Goal: Task Accomplishment & Management: Manage account settings

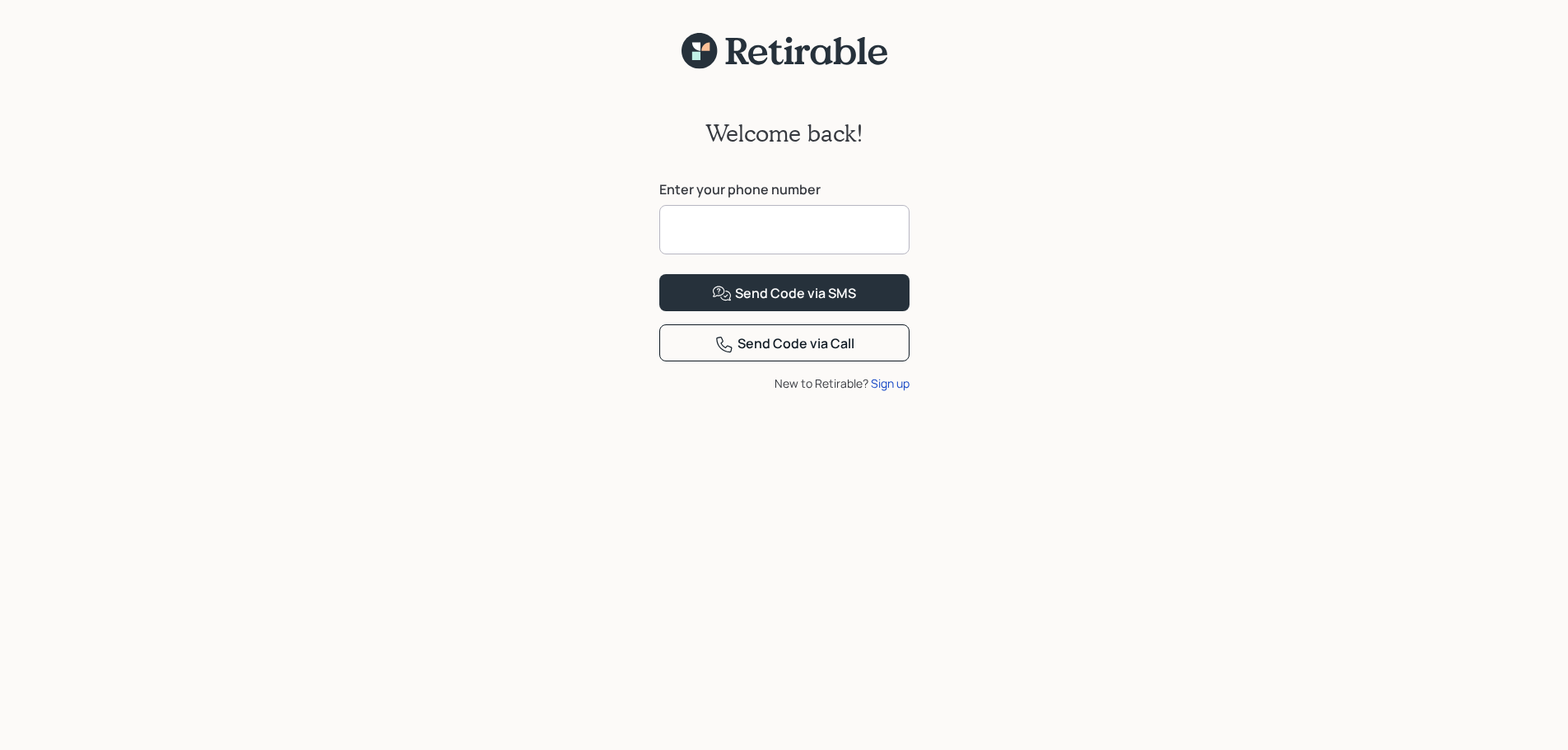
click at [788, 235] on input at bounding box center [785, 230] width 250 height 50
type input "**********"
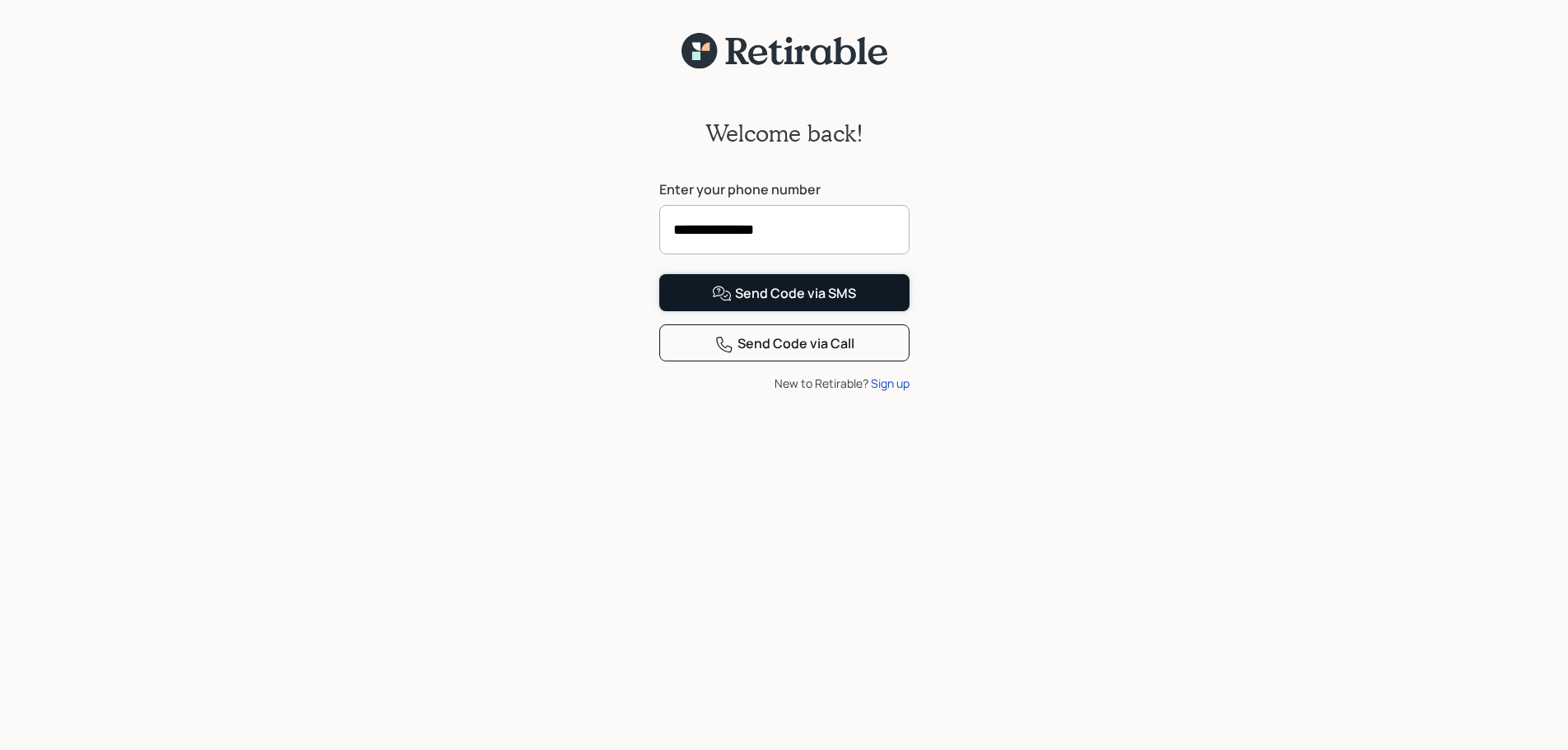
click at [804, 304] on div "Send Code via SMS" at bounding box center [784, 294] width 144 height 20
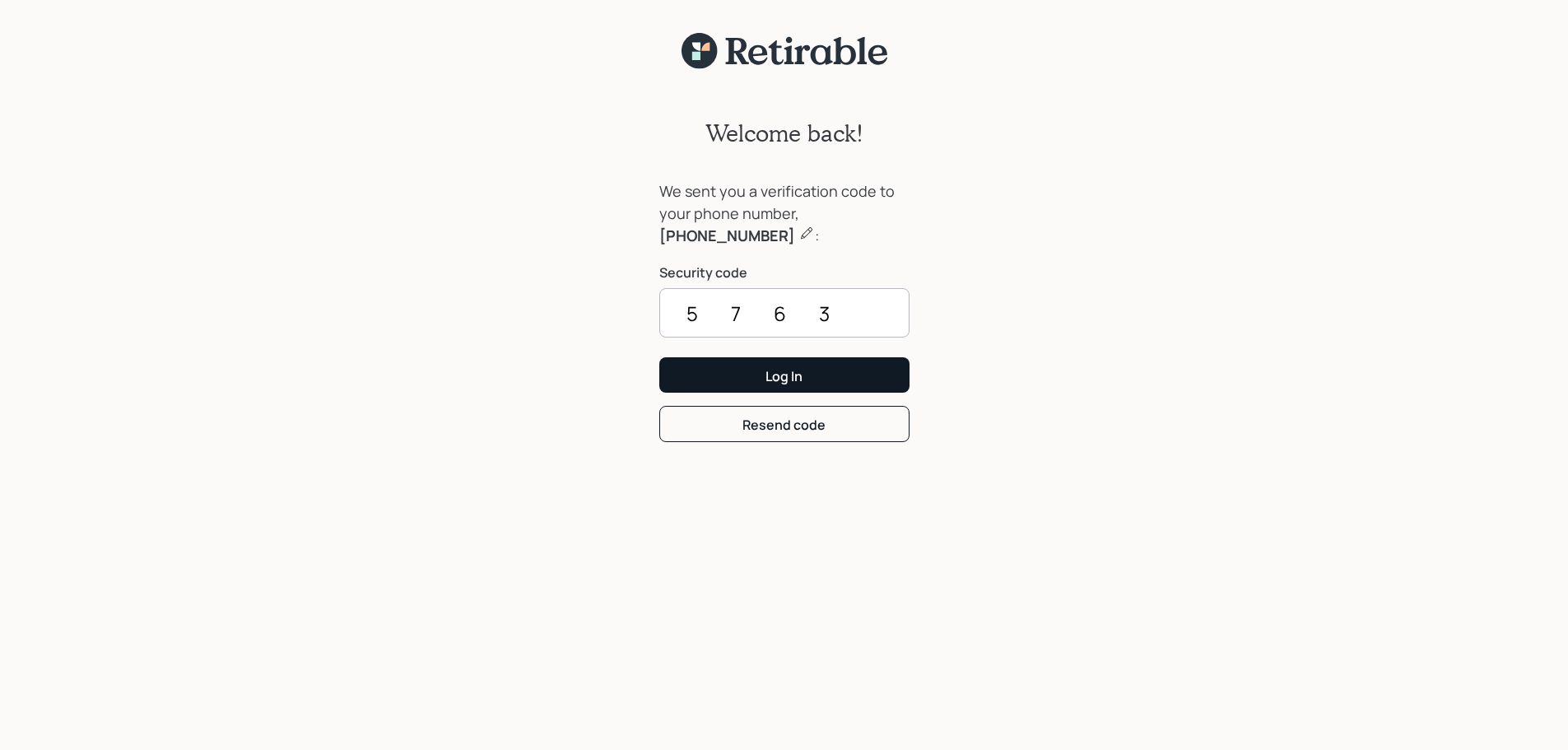
type input "5763"
click at [815, 380] on button "Log In" at bounding box center [785, 375] width 250 height 36
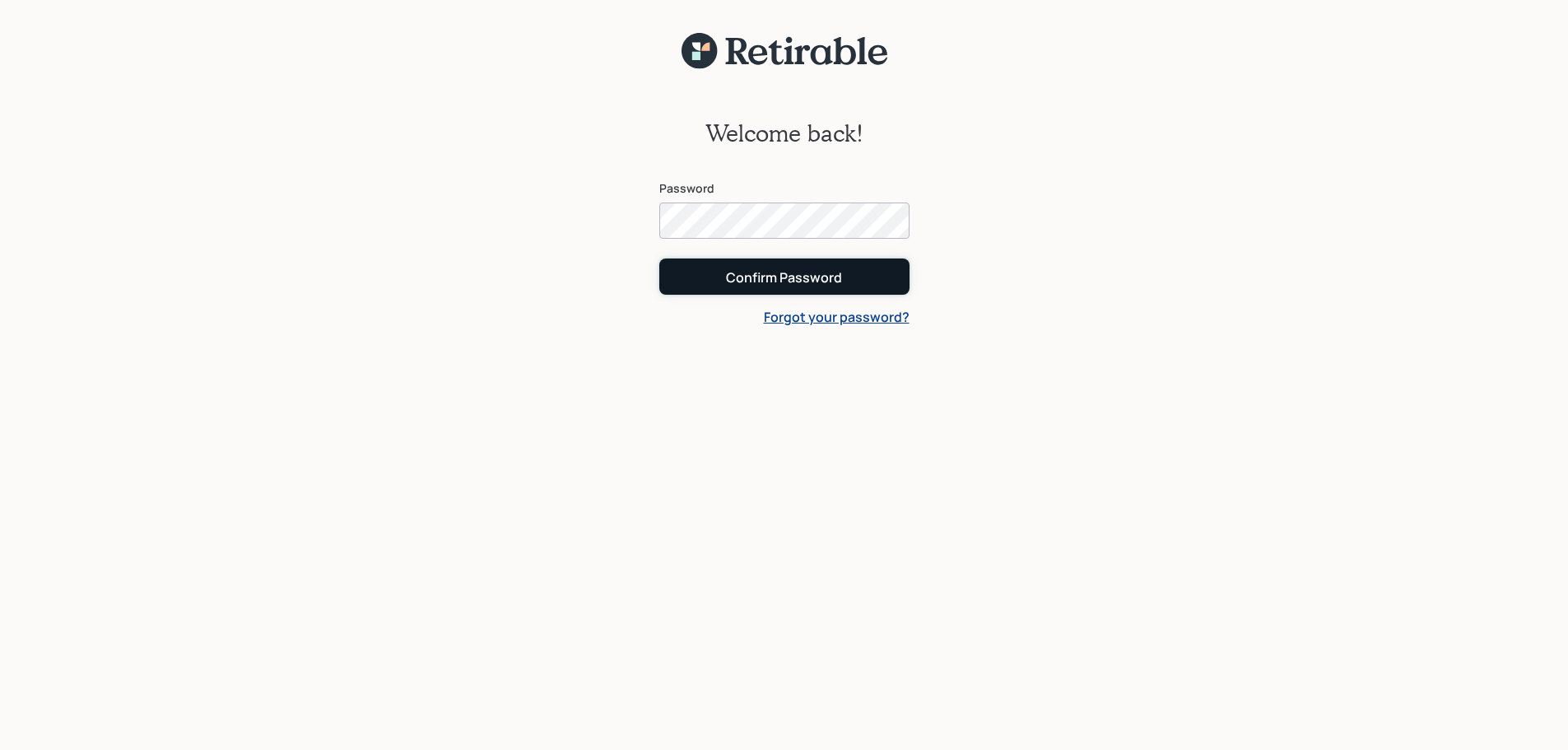
click at [789, 285] on div "Confirm Password" at bounding box center [784, 278] width 116 height 18
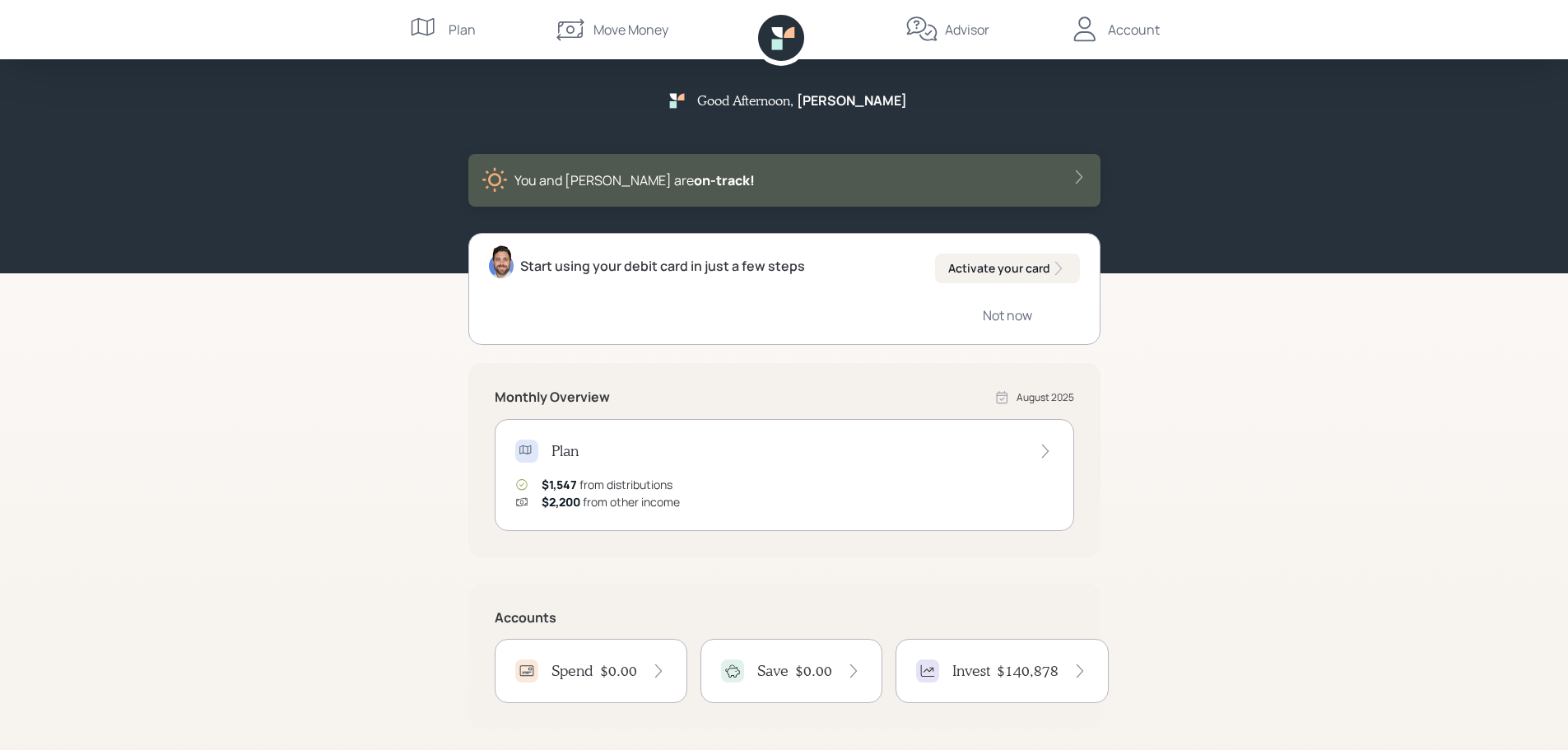
click at [1132, 39] on div "Account" at bounding box center [1134, 30] width 52 height 20
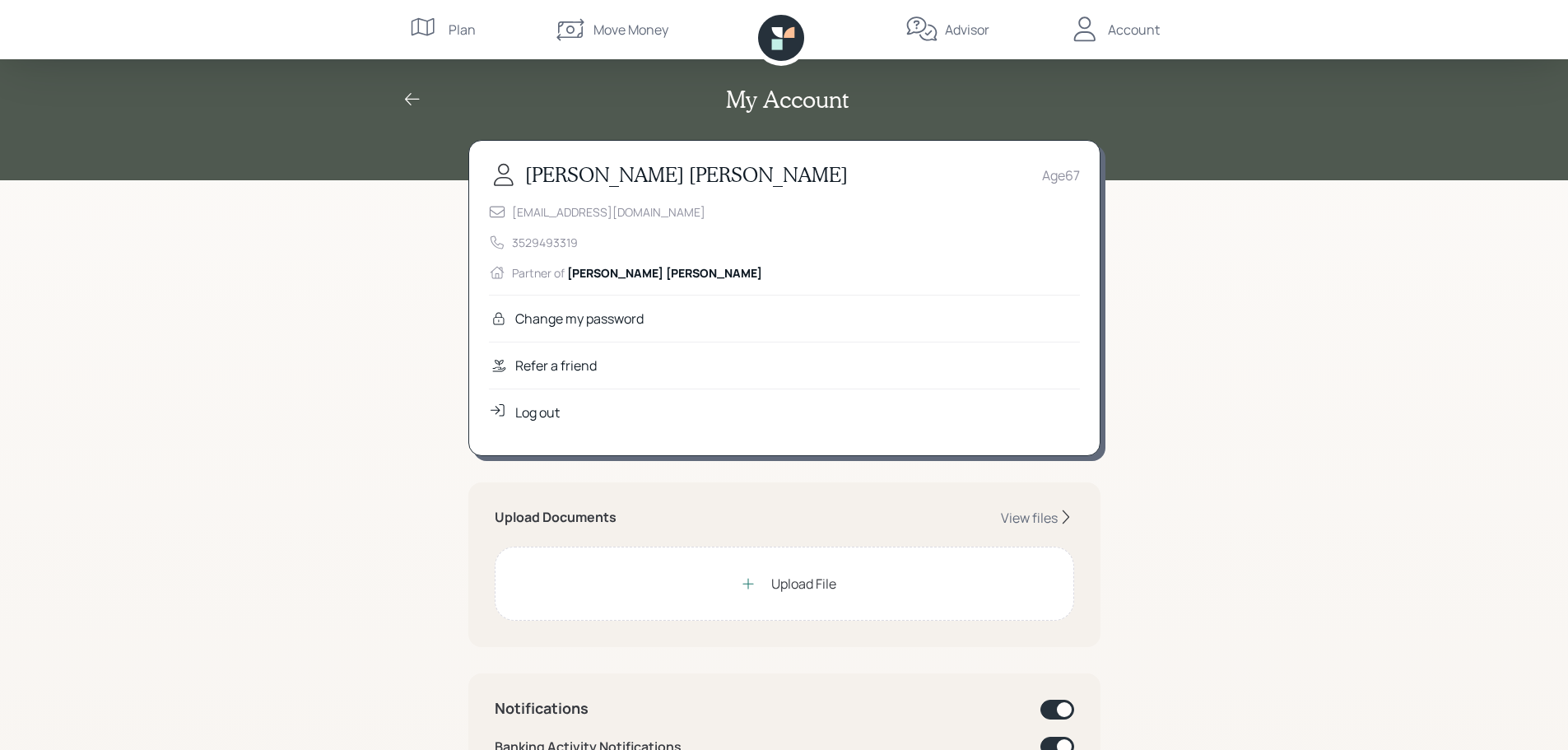
click at [414, 102] on icon at bounding box center [413, 99] width 20 height 20
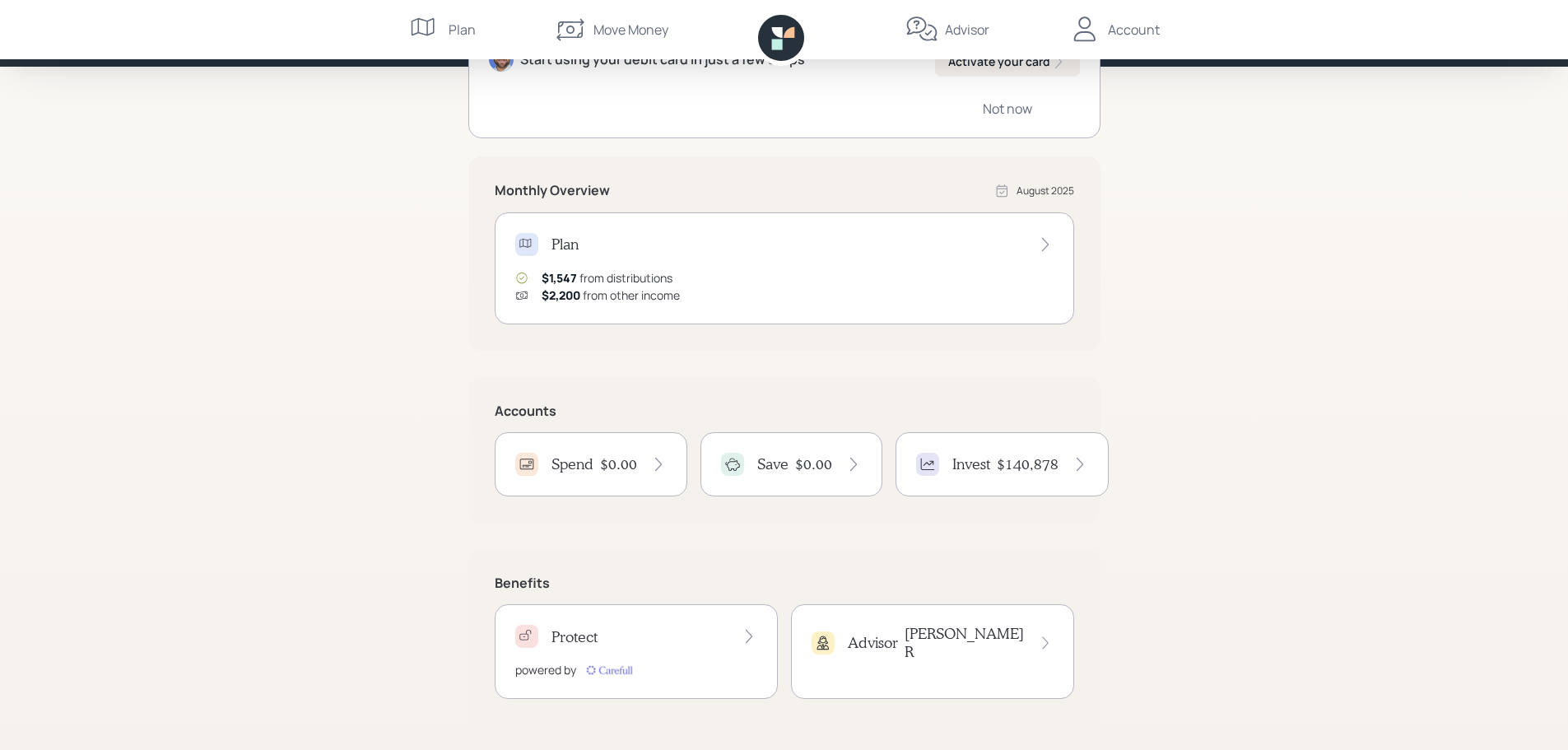
scroll to position [208, 0]
click at [833, 468] on div "$0.00" at bounding box center [829, 462] width 66 height 18
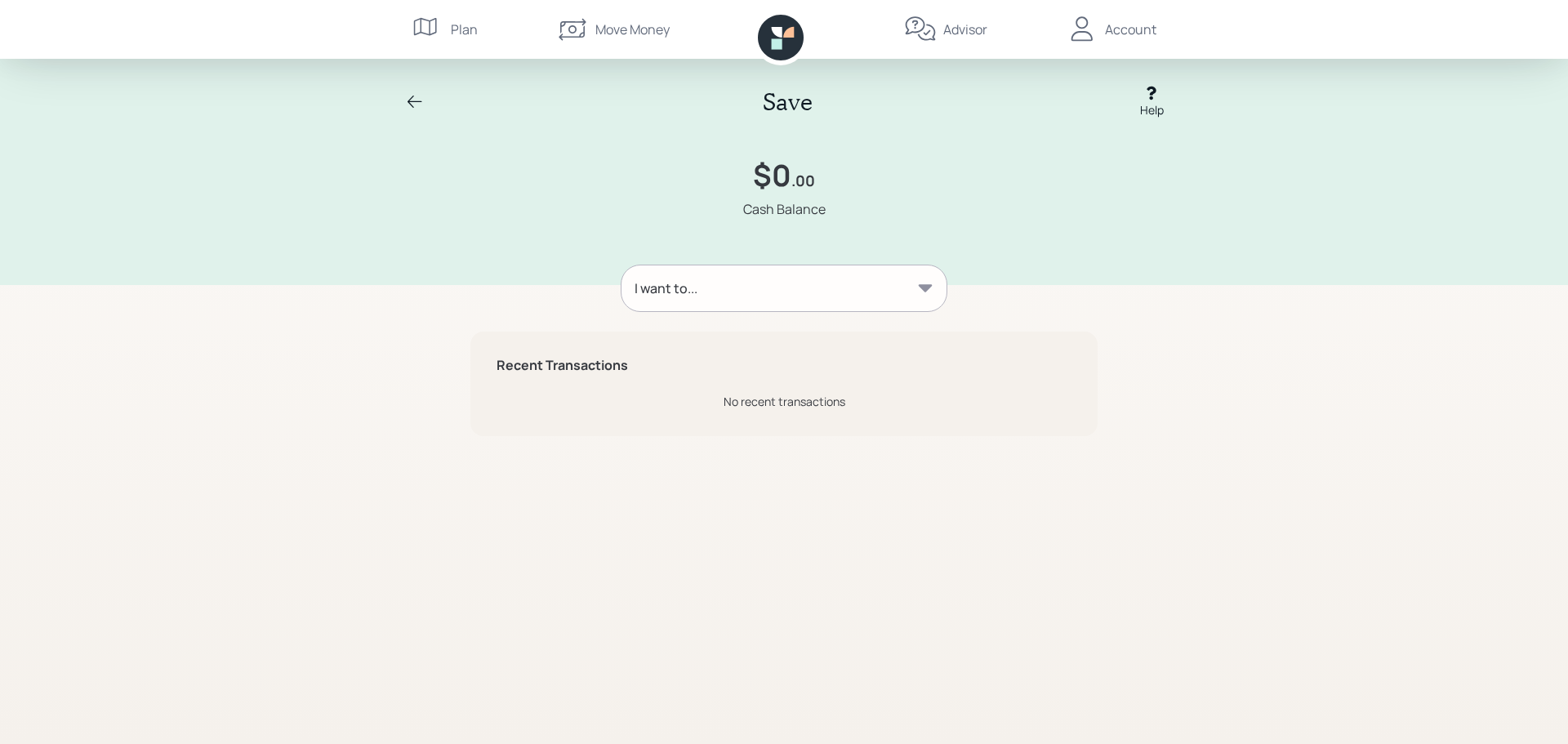
click at [895, 298] on div "I want to..." at bounding box center [784, 289] width 325 height 46
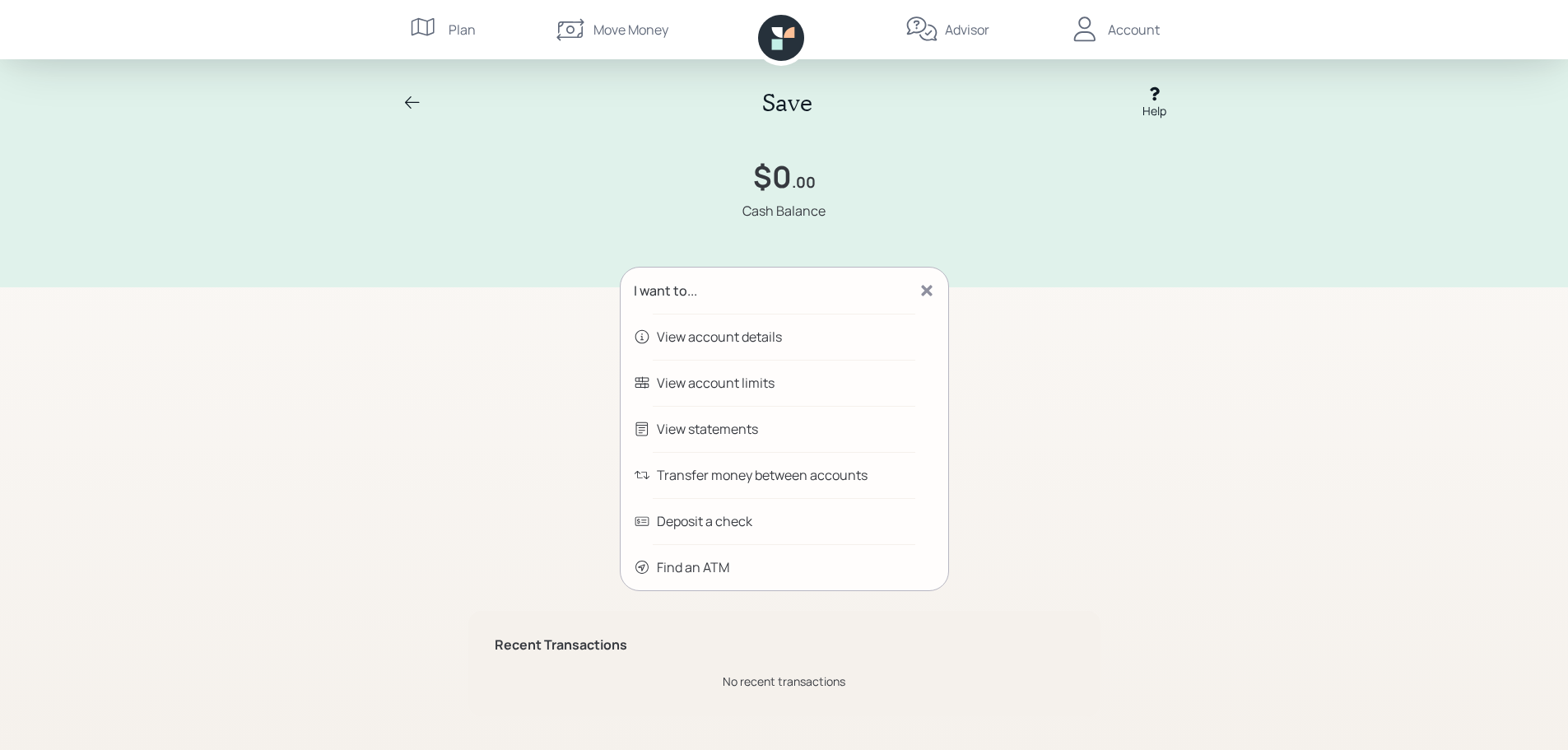
click at [738, 336] on div "View account details" at bounding box center [719, 336] width 125 height 20
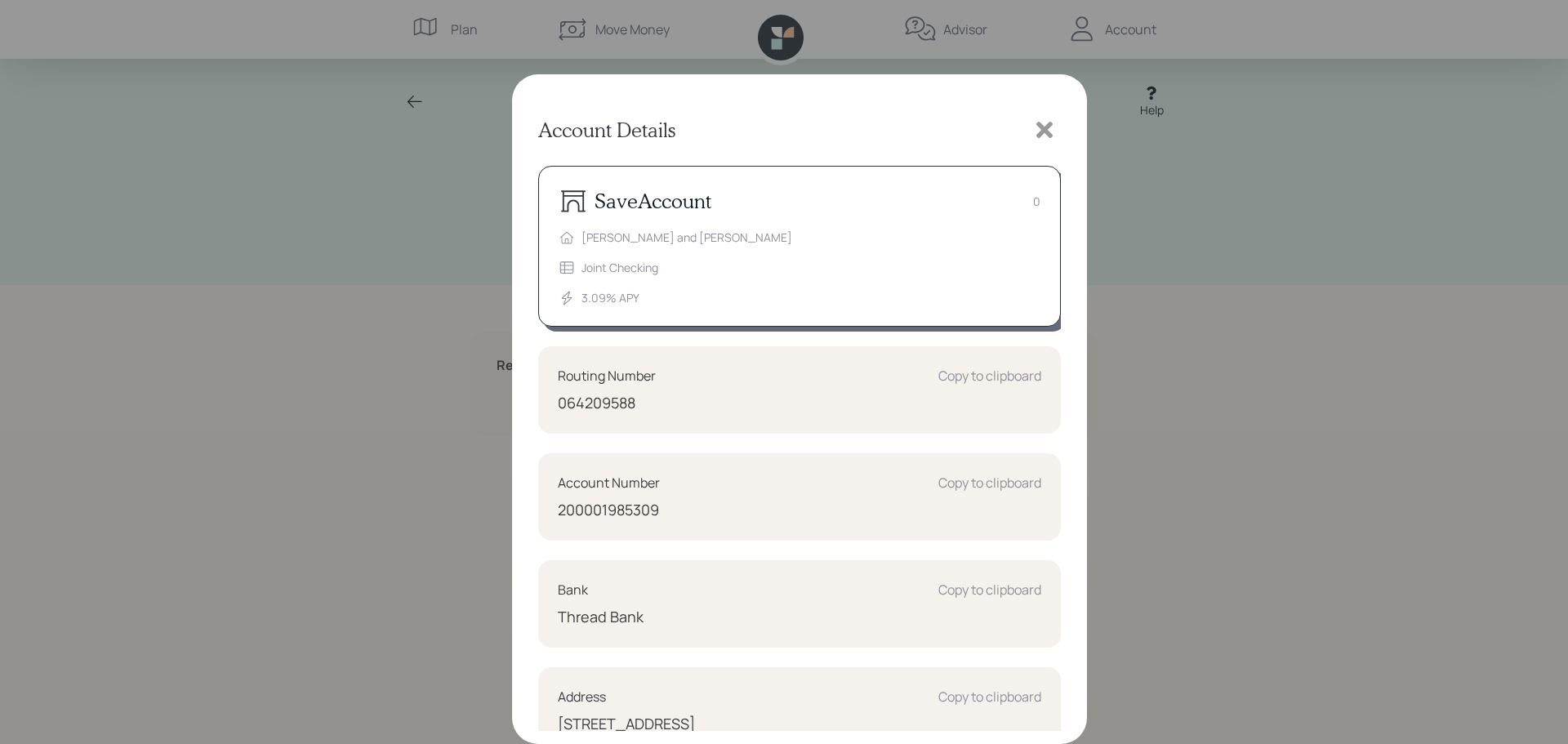
click at [1050, 136] on icon at bounding box center [1045, 130] width 16 height 16
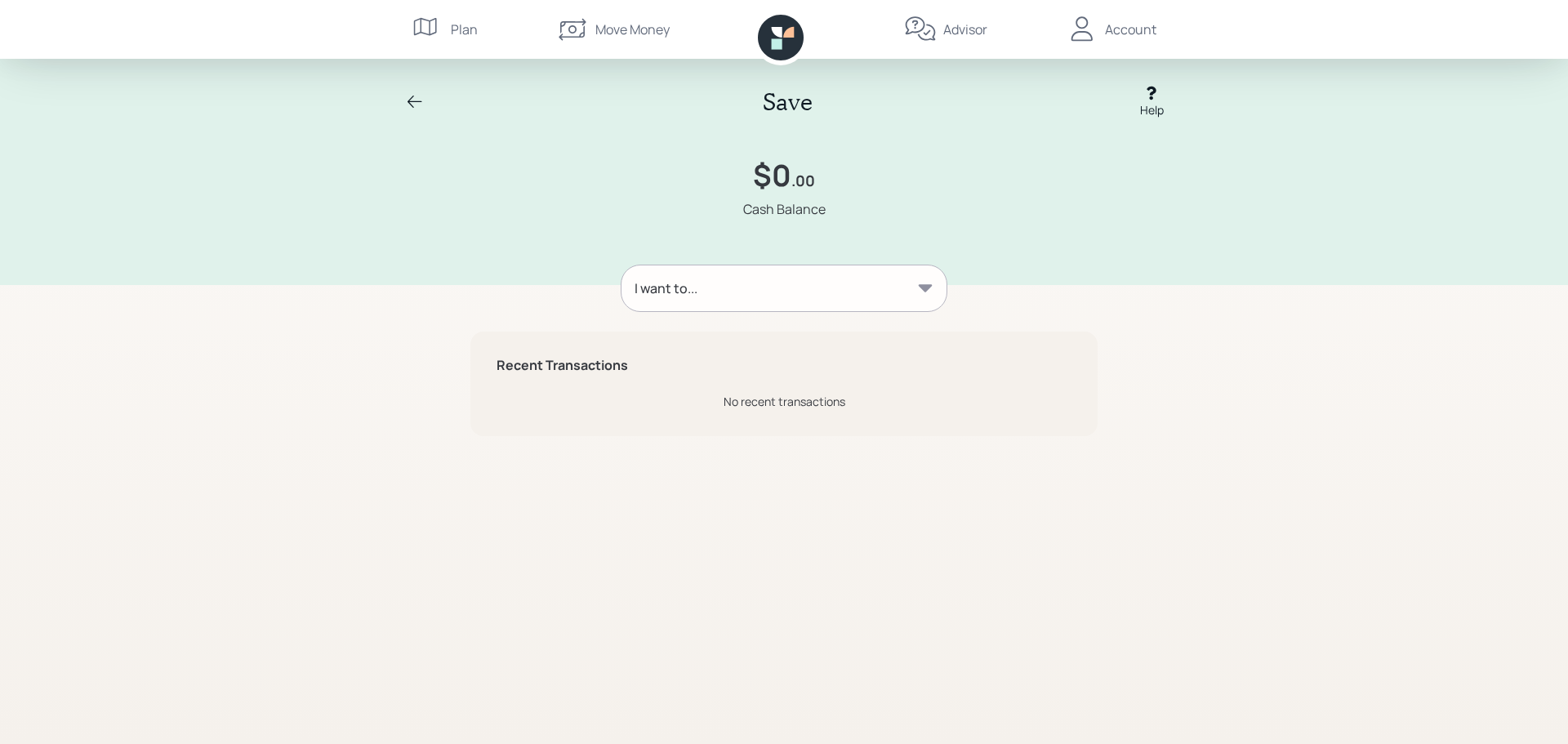
click at [839, 297] on div "I want to..." at bounding box center [784, 289] width 325 height 46
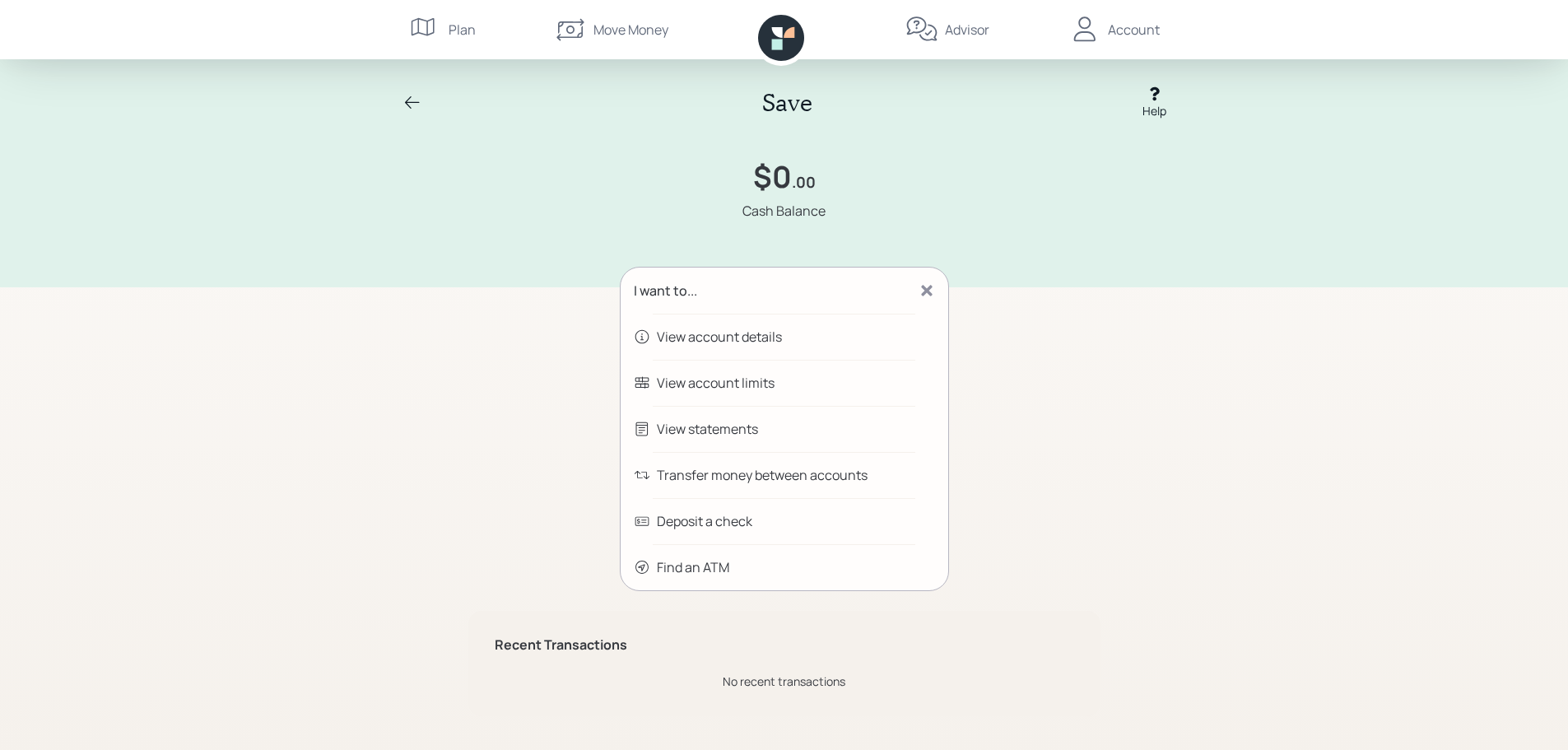
click at [1066, 290] on div "I want to... View account details View account limits View statements Transfer …" at bounding box center [784, 491] width 632 height 449
click at [418, 104] on icon at bounding box center [413, 103] width 20 height 20
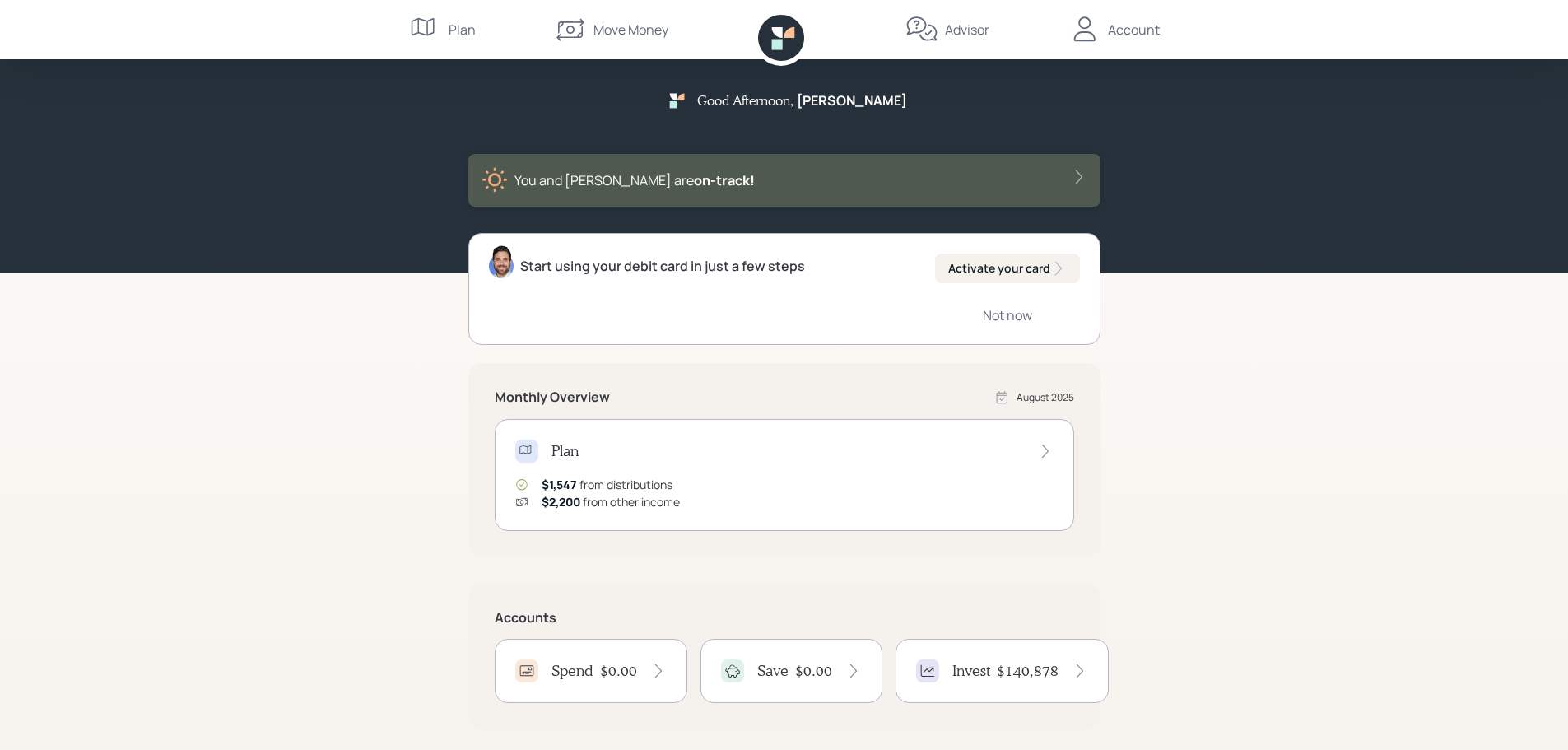
click at [625, 660] on div "Spend $0.00" at bounding box center [591, 671] width 152 height 23
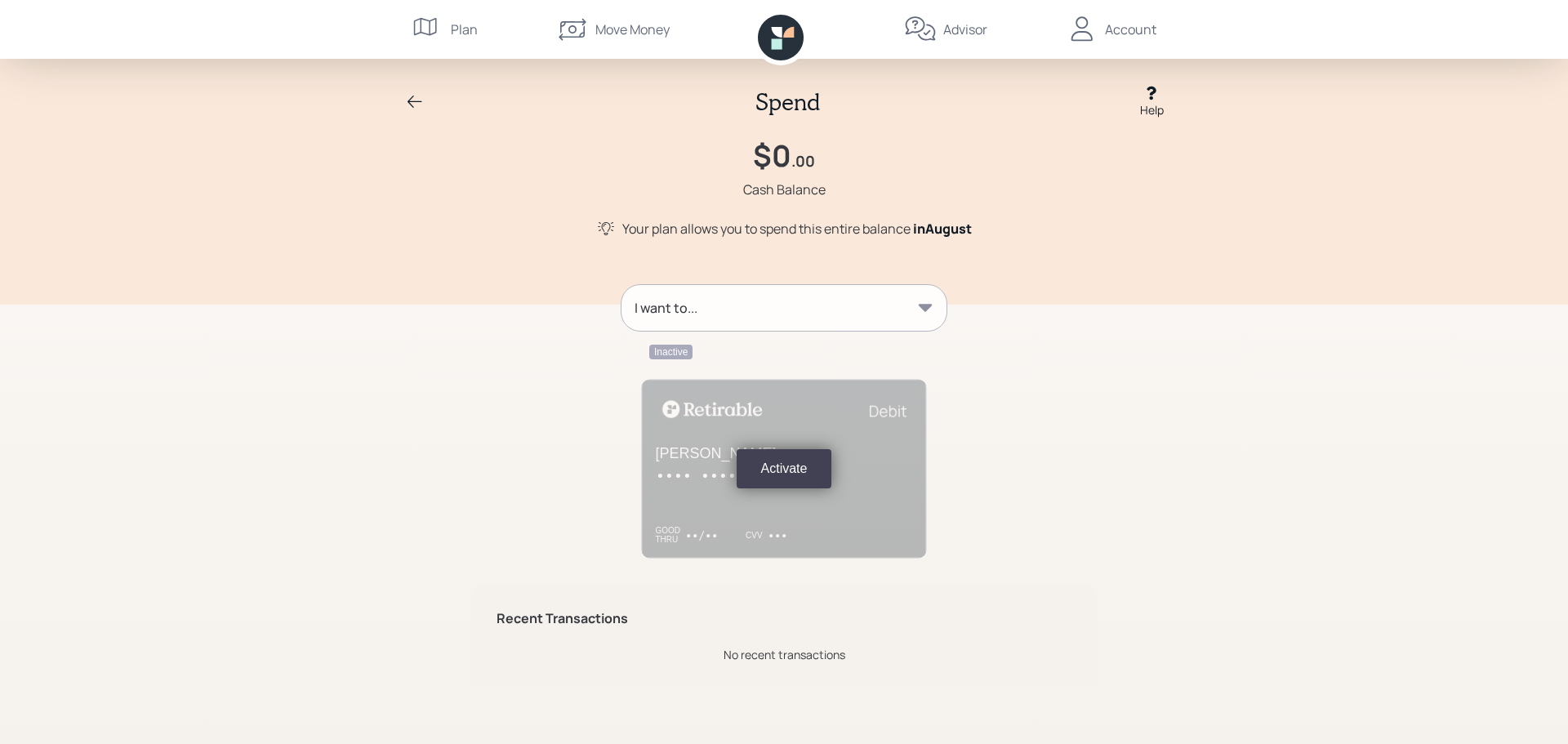
click at [895, 294] on div "I want to..." at bounding box center [784, 308] width 325 height 46
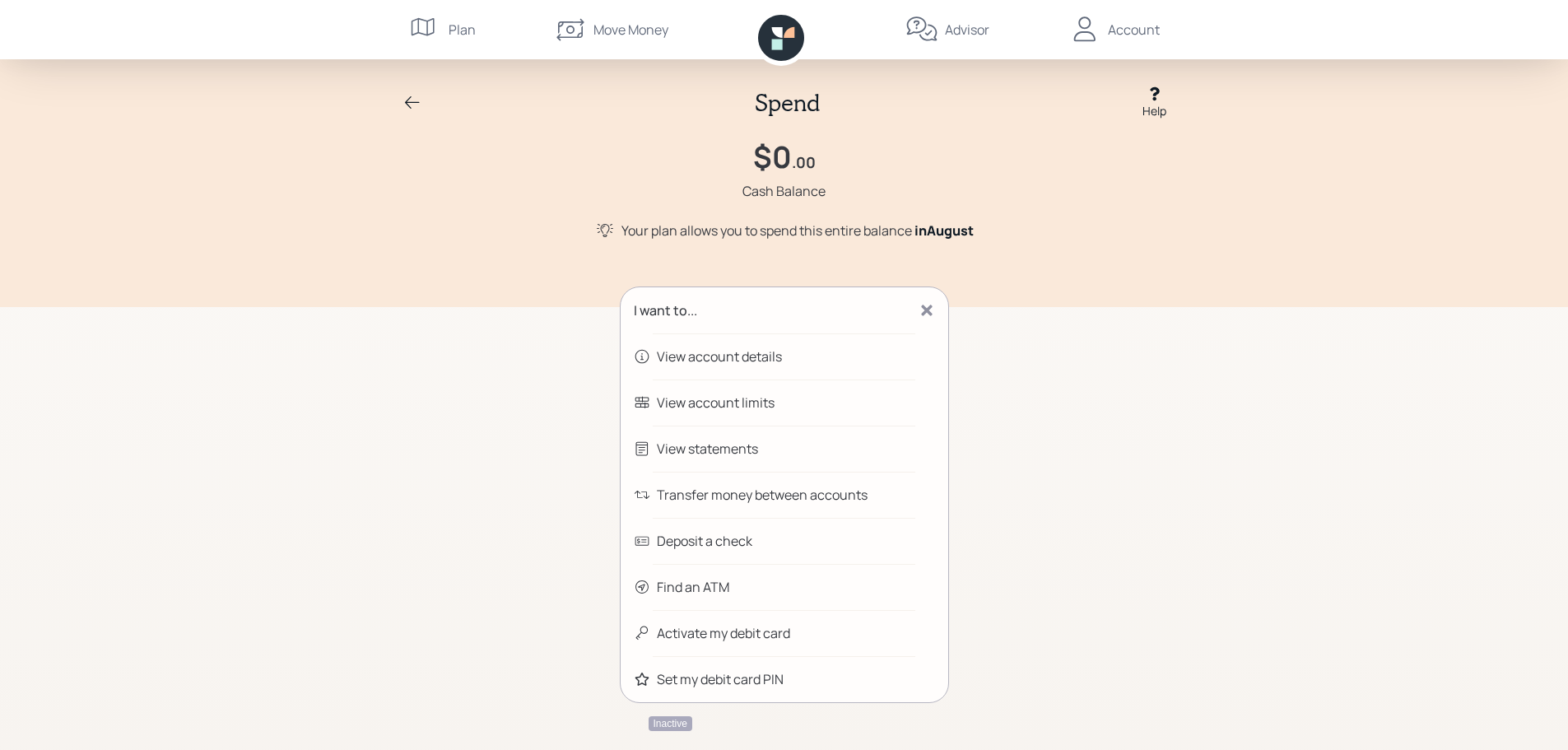
click at [1030, 529] on div "I want to... View account details View account limits View statements Transfer …" at bounding box center [784, 675] width 632 height 777
click at [480, 695] on div "I want to... View account details View account limits View statements Transfer …" at bounding box center [784, 675] width 632 height 777
click at [925, 313] on icon at bounding box center [927, 311] width 11 height 11
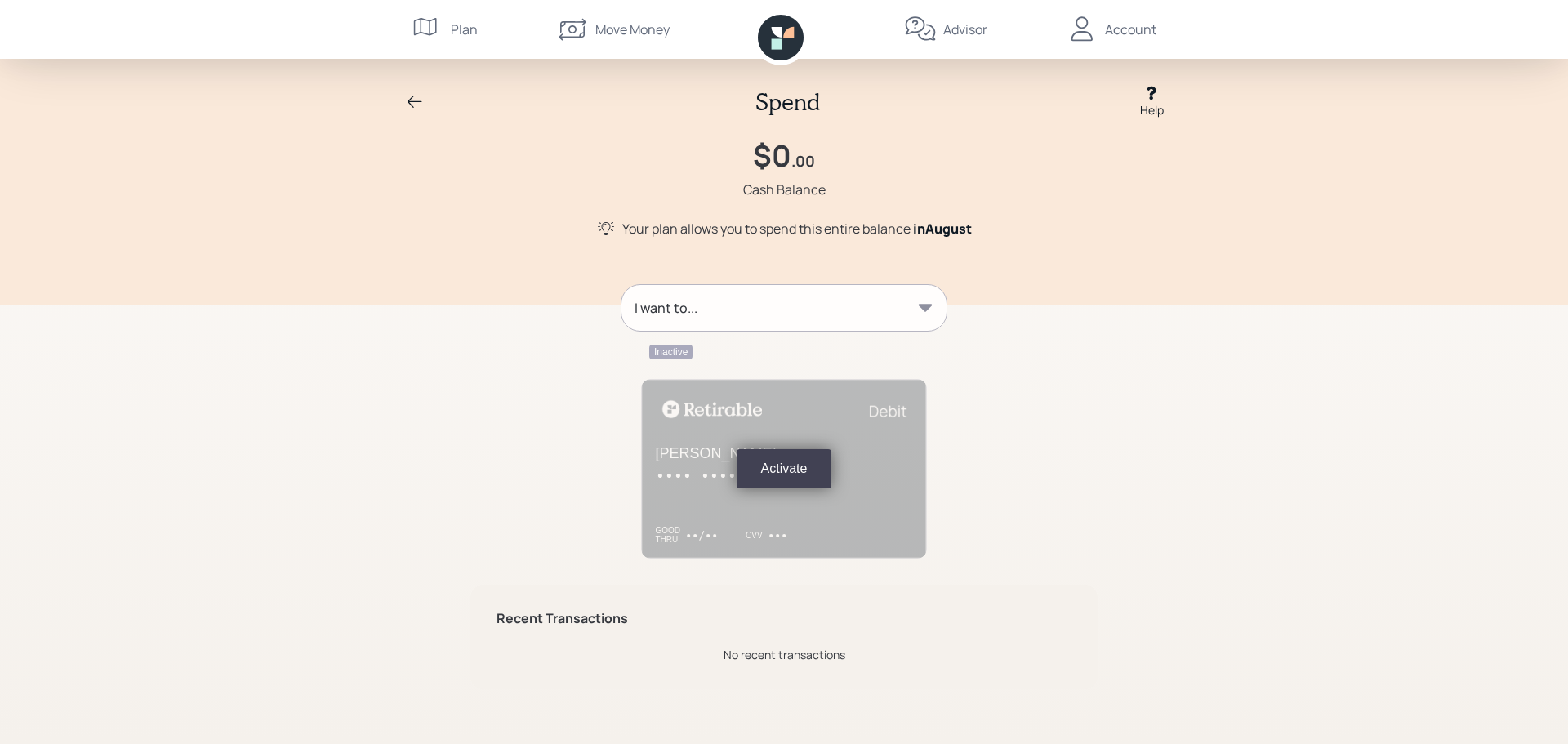
click at [1134, 22] on div "Account" at bounding box center [1131, 30] width 52 height 20
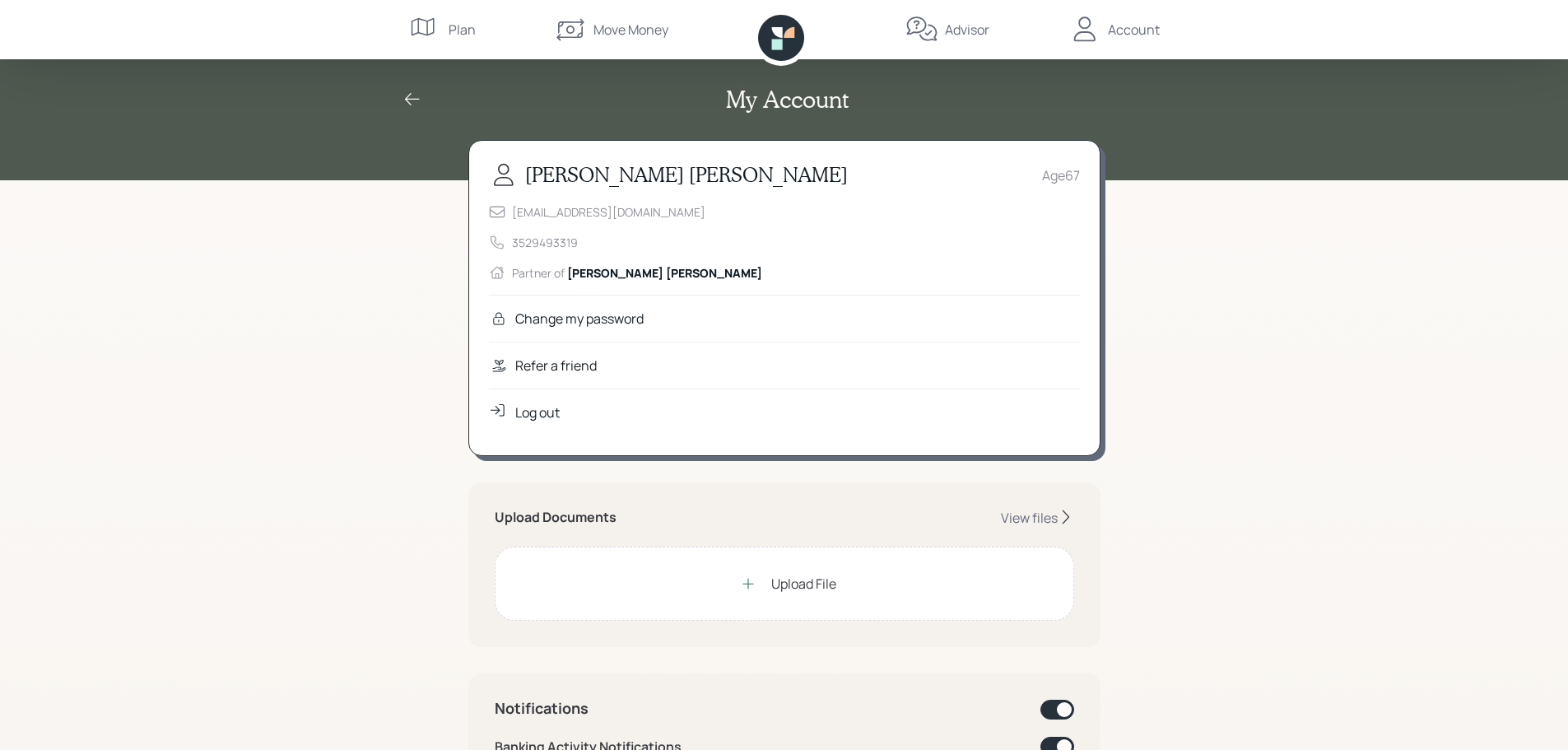
click at [538, 415] on div "Log out" at bounding box center [538, 413] width 45 height 20
